Goal: Communication & Community: Answer question/provide support

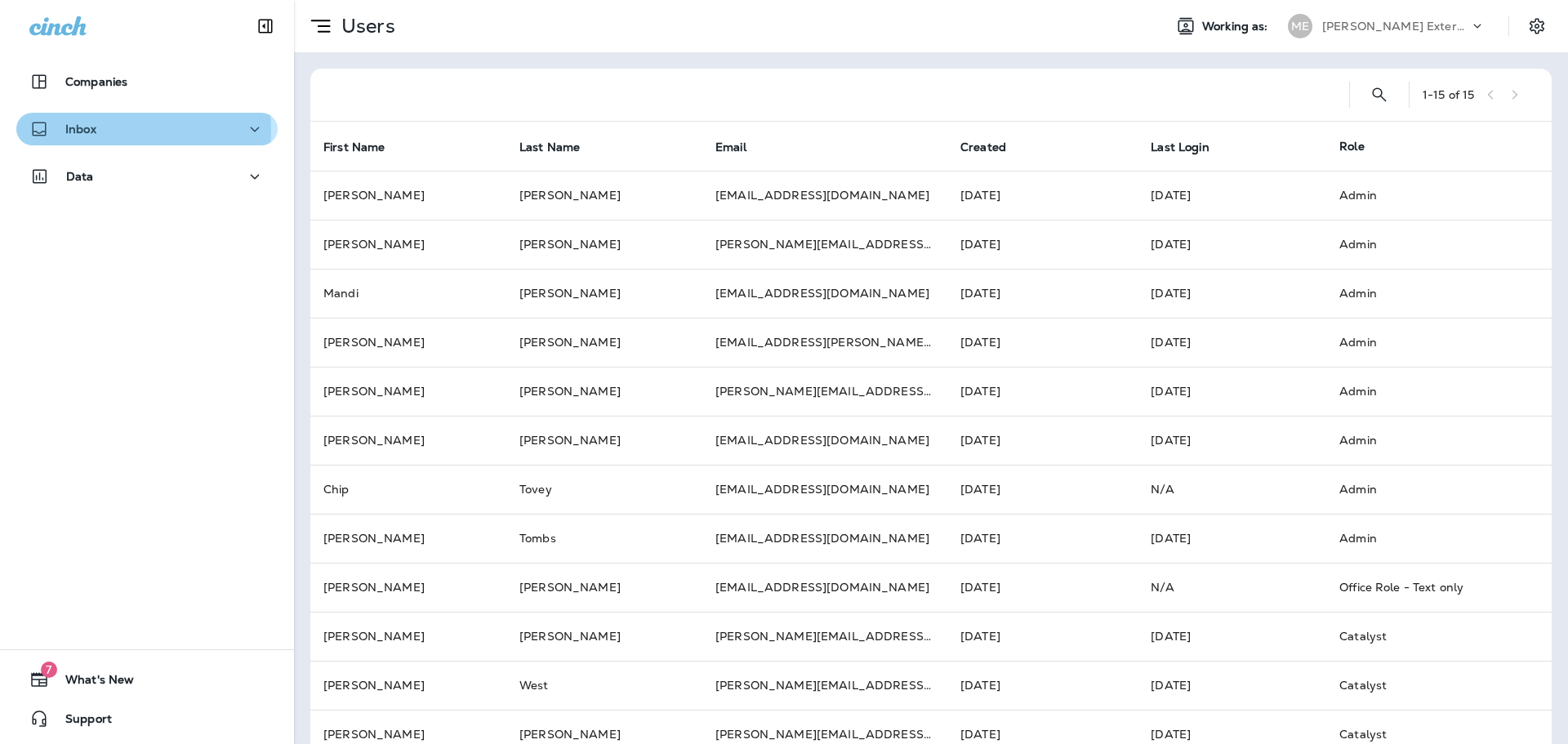
click at [114, 130] on div "Inbox" at bounding box center [147, 130] width 235 height 21
click at [128, 135] on div "Inbox" at bounding box center [147, 130] width 235 height 21
click at [111, 131] on div "Inbox" at bounding box center [147, 130] width 235 height 21
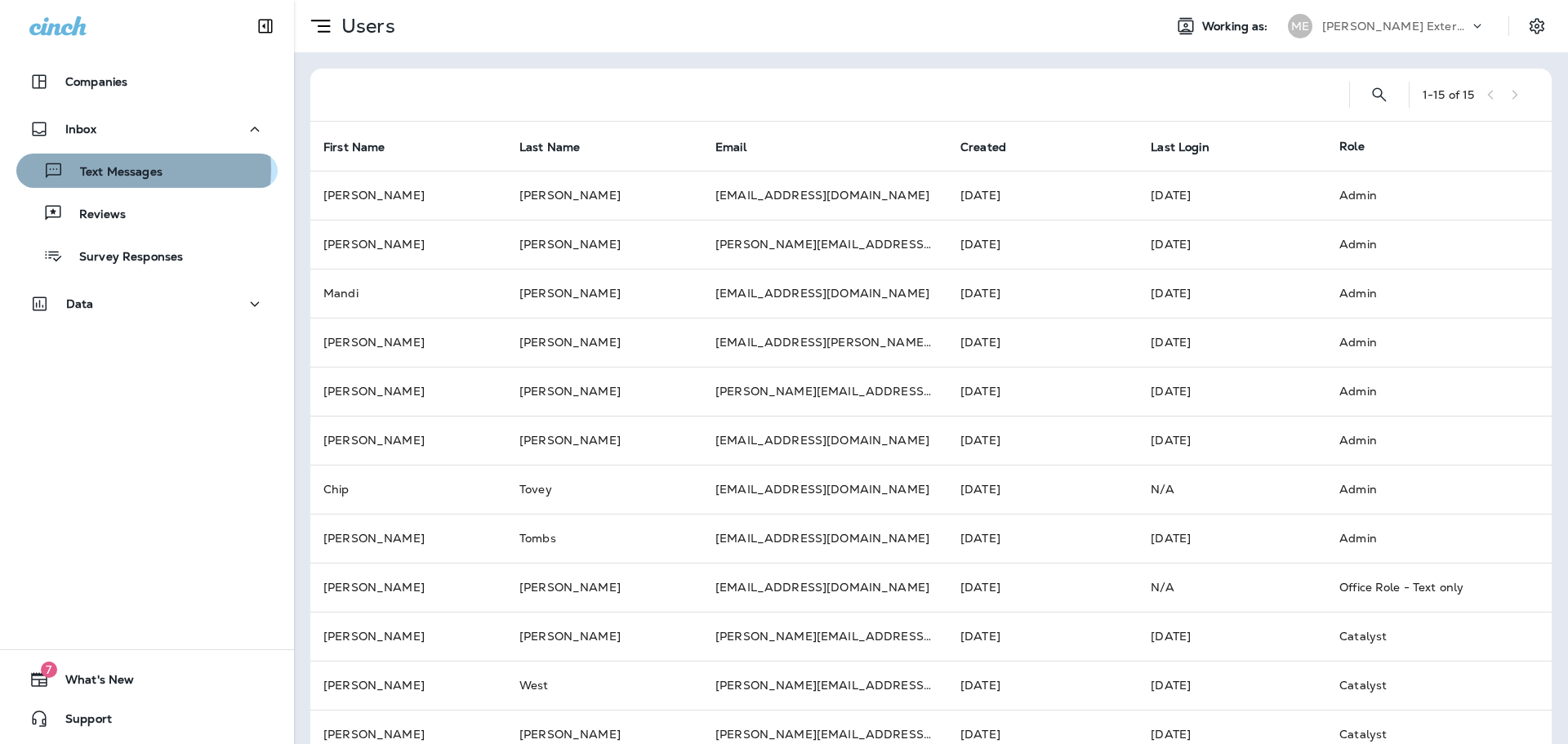
click at [112, 169] on p "Text Messages" at bounding box center [113, 173] width 99 height 15
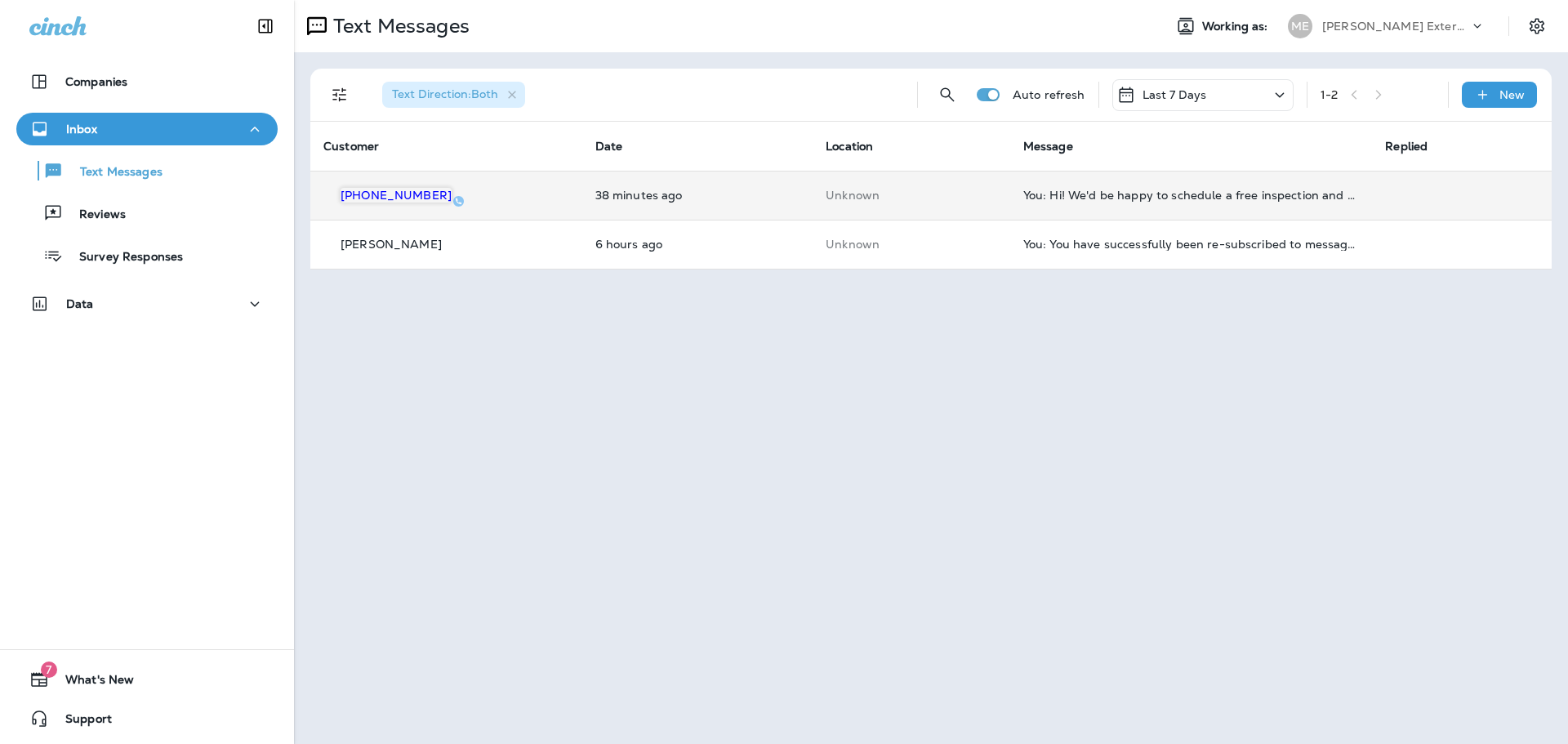
click at [1165, 202] on td "You: Hi! We'd be happy to schedule a free inspection and give you a quote. We h…" at bounding box center [1192, 195] width 363 height 49
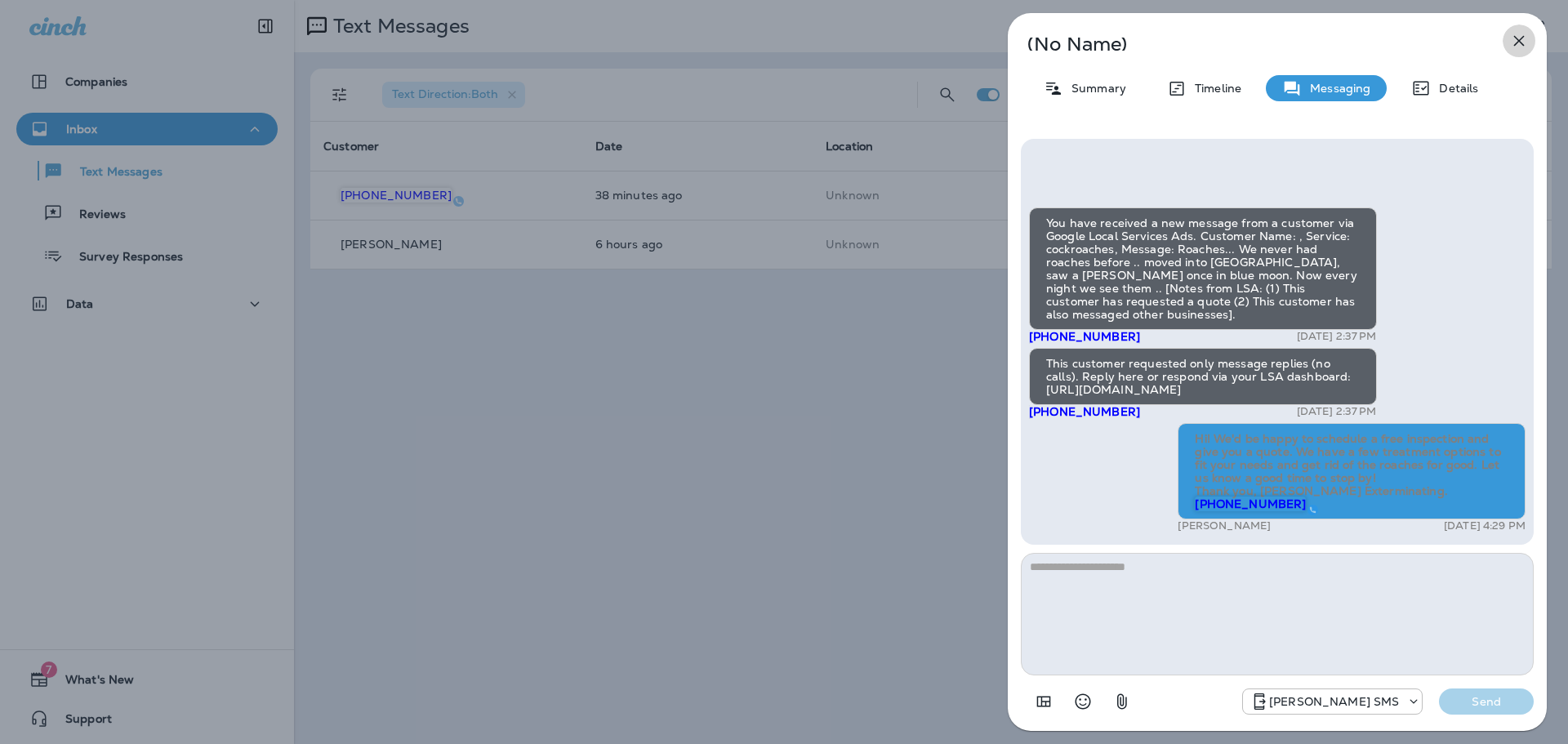
click at [1521, 39] on icon "button" at bounding box center [1520, 41] width 20 height 20
